Goal: Information Seeking & Learning: Learn about a topic

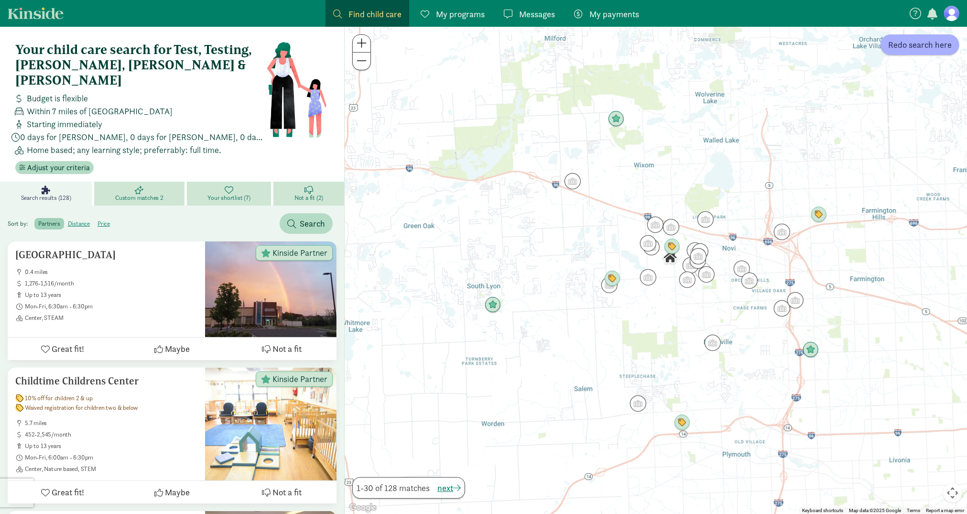
click at [618, 119] on img "Click to see details" at bounding box center [616, 119] width 16 height 16
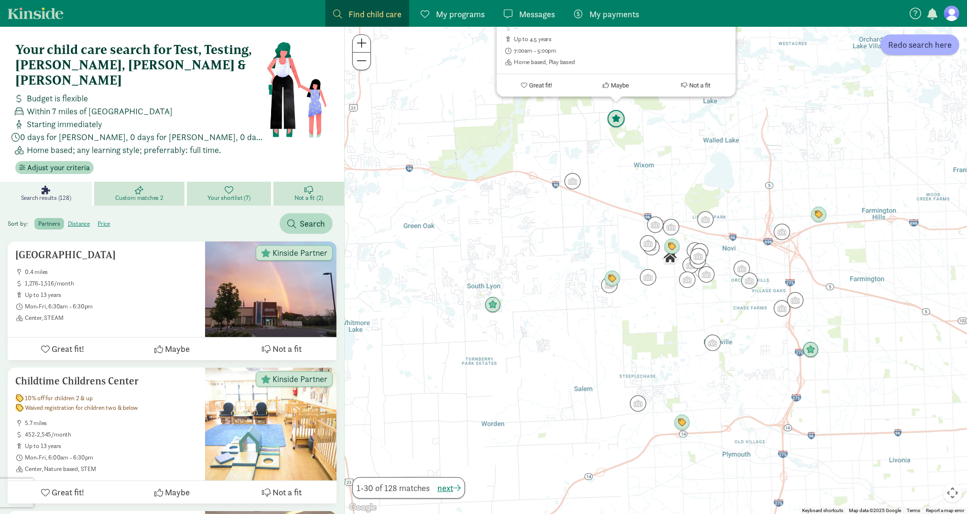
click at [618, 119] on img "Click to see details" at bounding box center [616, 119] width 18 height 18
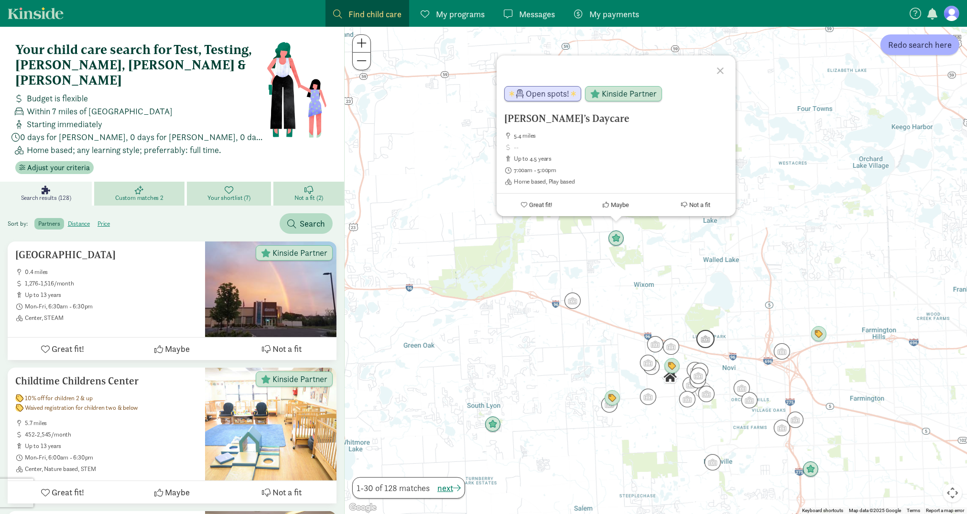
click at [704, 342] on img "Click to see details" at bounding box center [705, 339] width 18 height 18
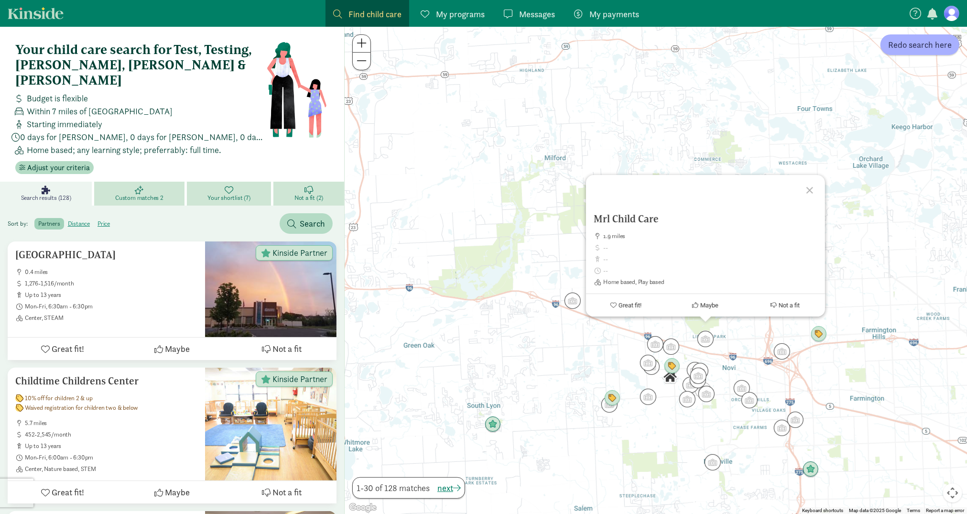
click at [511, 238] on div "To navigate, press the arrow keys. Mrl Child Care 1.9 miles Home based, Play ba…" at bounding box center [656, 270] width 622 height 487
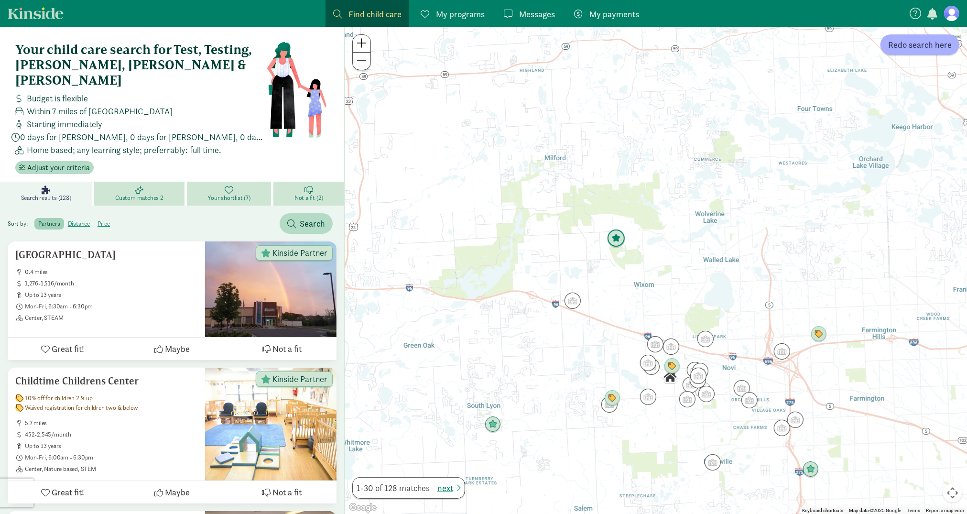
click at [618, 238] on img "Click to see details" at bounding box center [616, 238] width 18 height 18
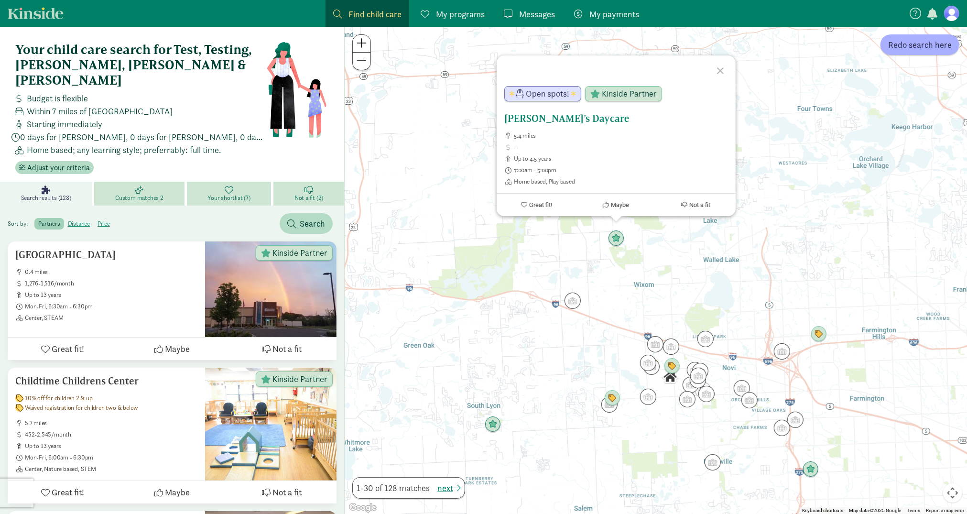
click at [569, 119] on h5 "Jenny’s Daycare" at bounding box center [616, 118] width 224 height 11
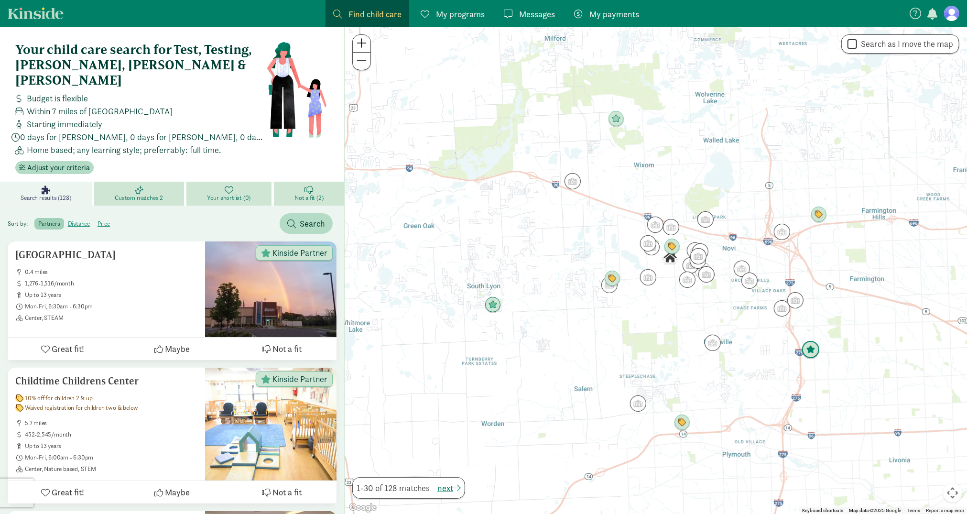
click at [809, 348] on img "Click to see details" at bounding box center [810, 350] width 18 height 18
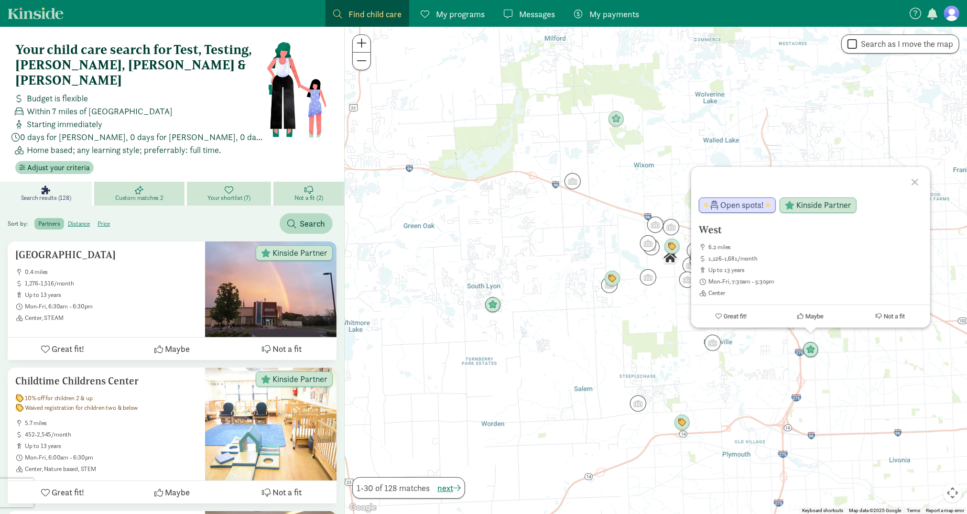
click at [412, 215] on div "West 6.2 miles 1,126-1,681/month up to 13 years Mon-Fri, 7:30am - 5:30pm Center…" at bounding box center [656, 270] width 622 height 487
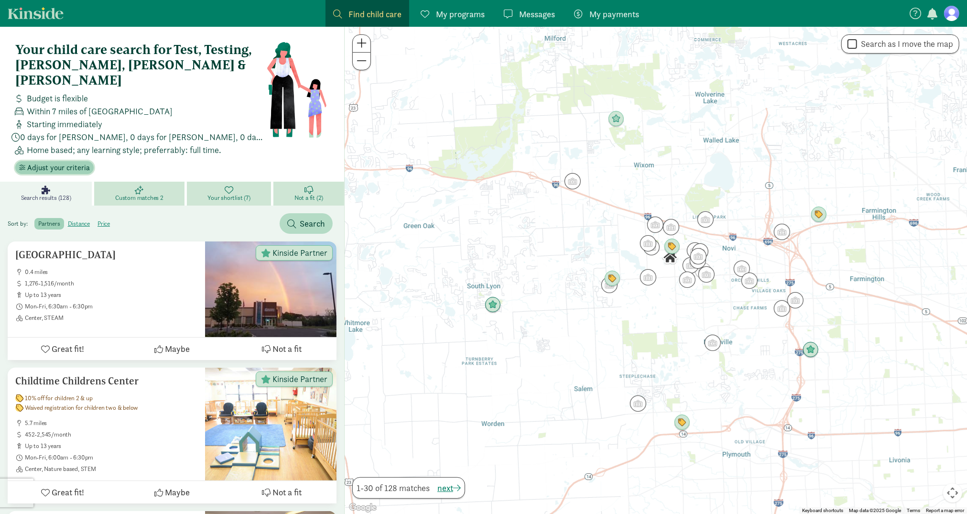
click at [63, 162] on span "Adjust your criteria" at bounding box center [58, 167] width 63 height 11
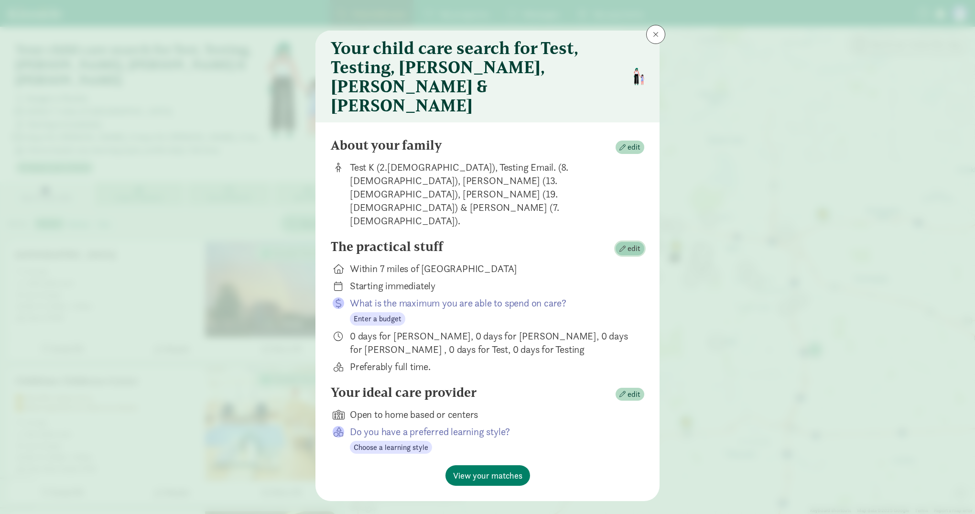
click at [632, 242] on button "edit" at bounding box center [630, 248] width 29 height 13
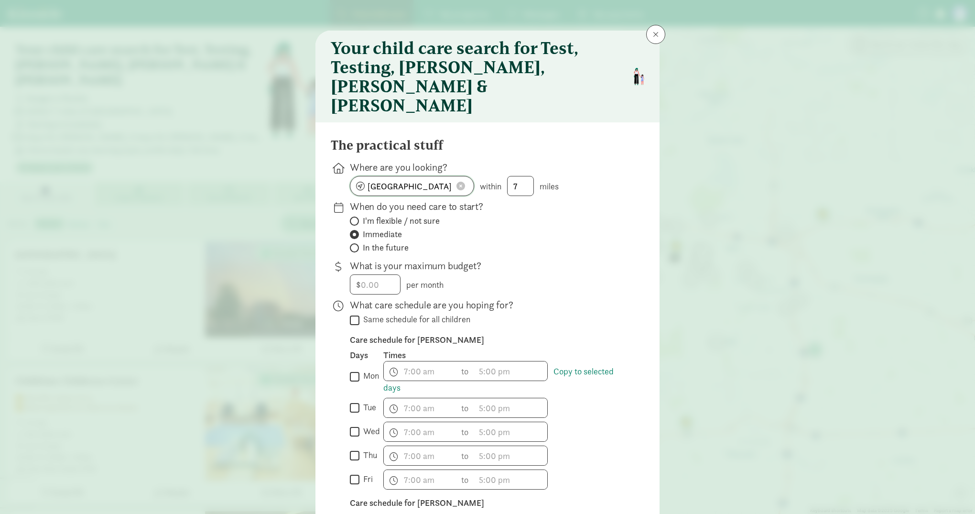
click at [461, 182] on span at bounding box center [460, 186] width 9 height 9
click at [426, 176] on input at bounding box center [411, 185] width 123 height 19
type input "Seattle, WA, USA"
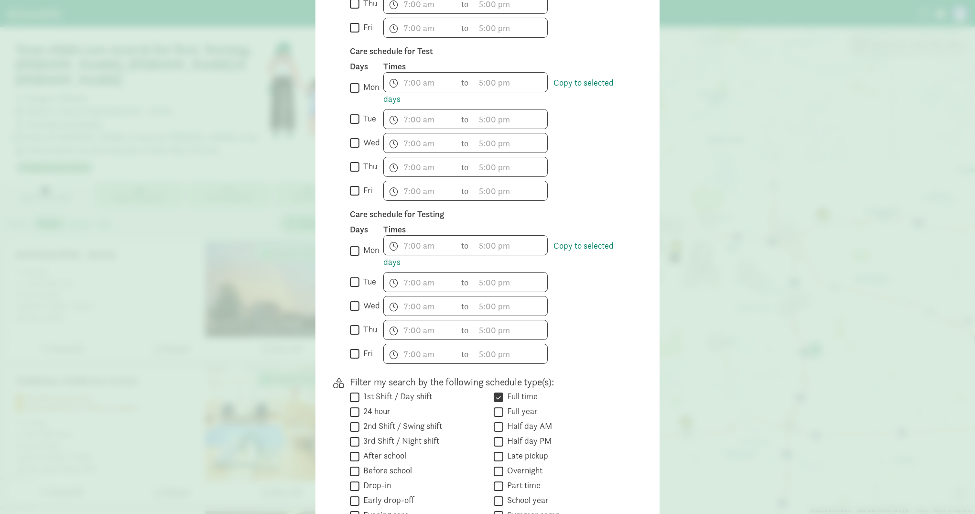
scroll to position [887, 0]
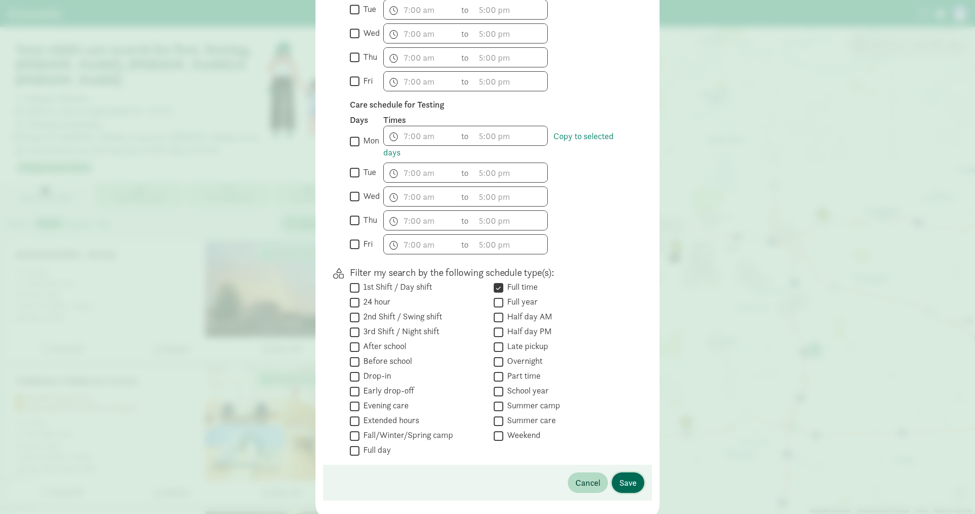
click at [628, 476] on span "Save" at bounding box center [627, 482] width 17 height 13
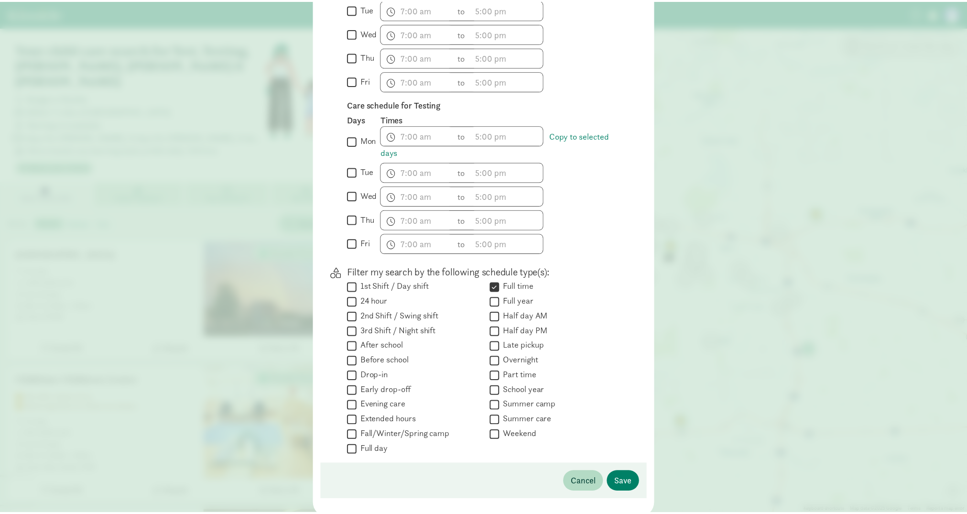
scroll to position [0, 0]
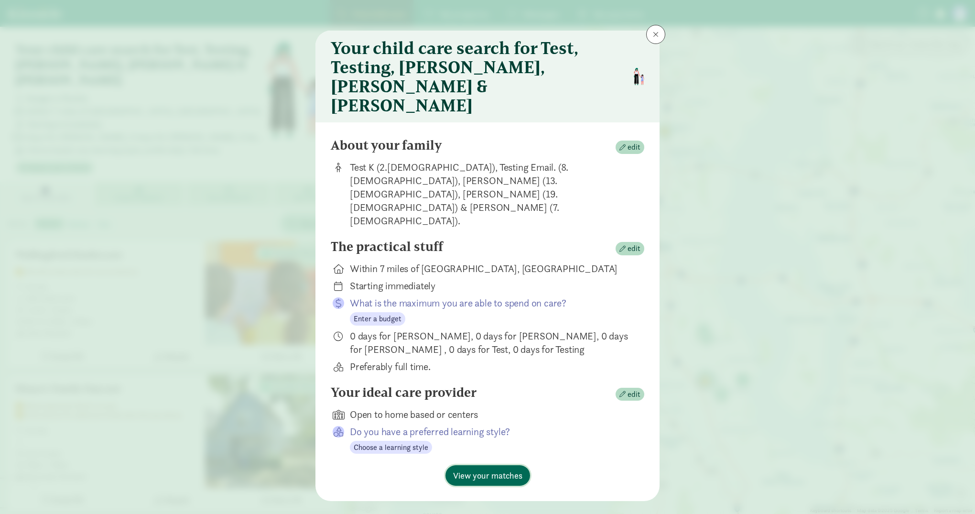
click at [514, 469] on span "View your matches" at bounding box center [487, 475] width 69 height 13
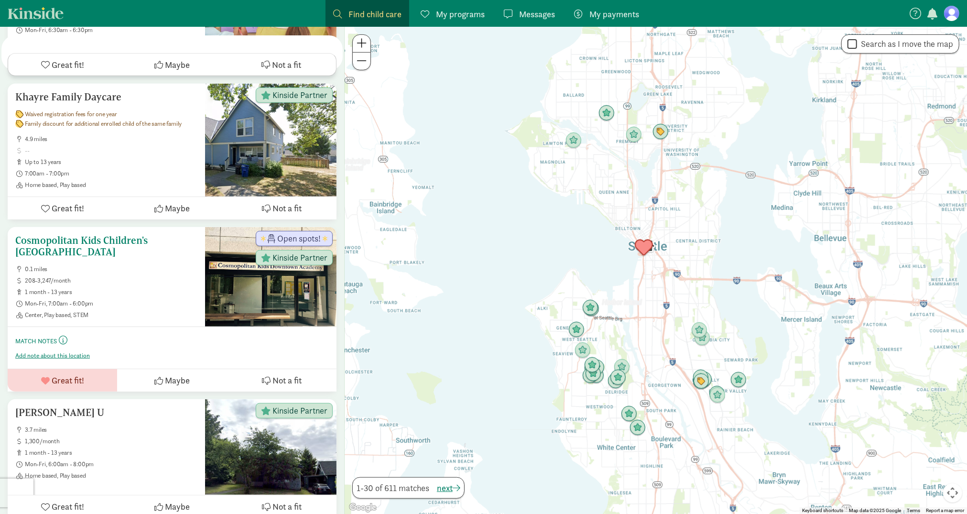
scroll to position [302, 0]
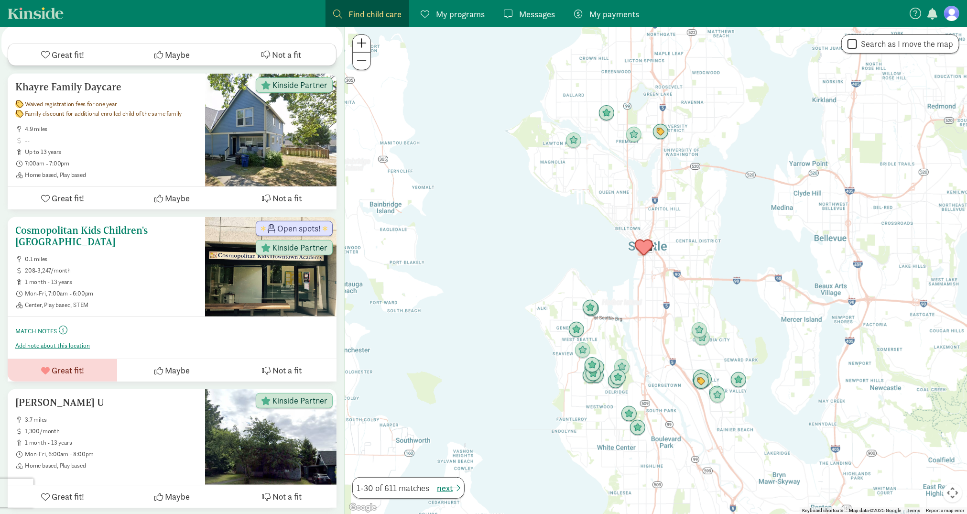
click at [98, 225] on h5 "Cosmopolitan Kids Children's [GEOGRAPHIC_DATA]" at bounding box center [106, 236] width 182 height 23
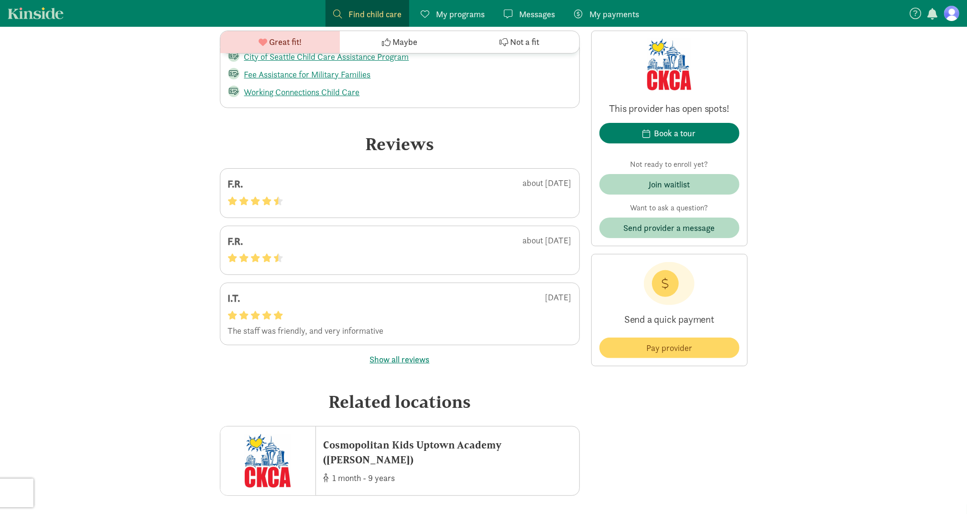
scroll to position [3019, 0]
